Goal: Book appointment/travel/reservation

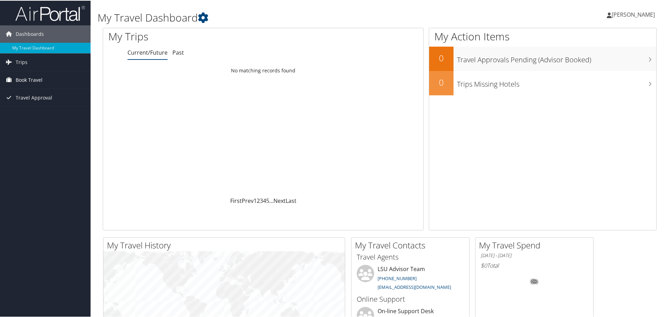
click at [12, 79] on icon at bounding box center [8, 79] width 10 height 10
click at [22, 105] on link "Book/Manage Online Trips" at bounding box center [45, 104] width 91 height 10
click at [22, 77] on span "Book Travel" at bounding box center [29, 79] width 27 height 17
click at [27, 105] on link "Book/Manage Online Trips" at bounding box center [45, 104] width 91 height 10
